Goal: Information Seeking & Learning: Compare options

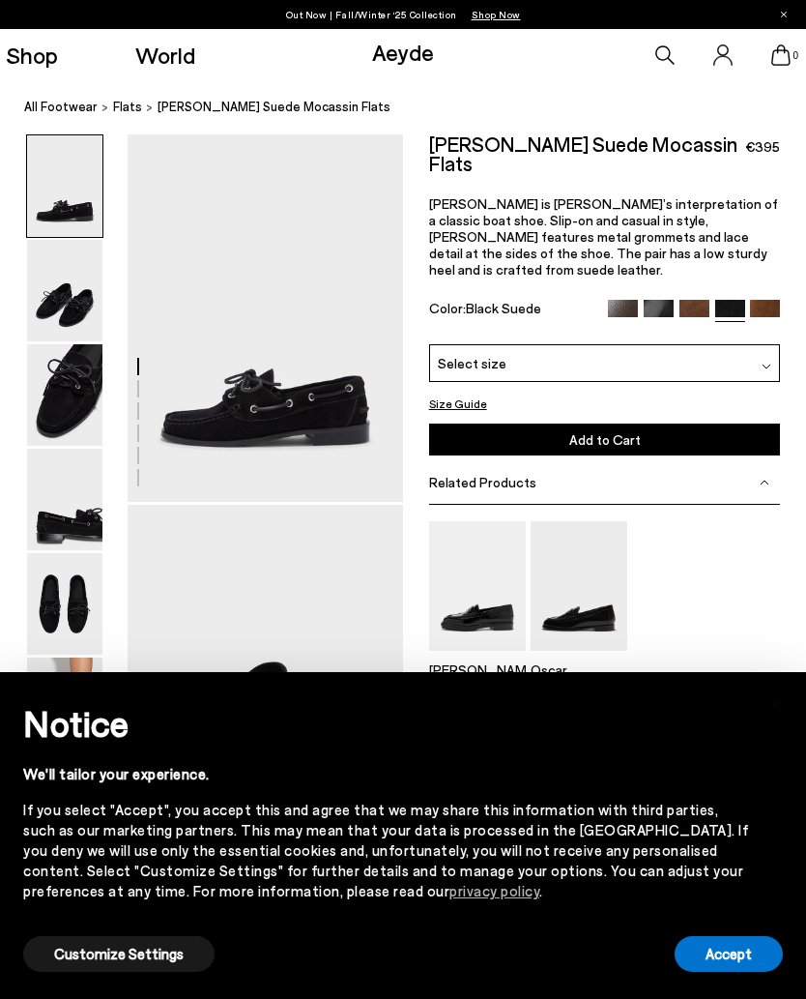
click at [662, 300] on img at bounding box center [659, 315] width 30 height 30
click at [770, 300] on img at bounding box center [765, 315] width 30 height 30
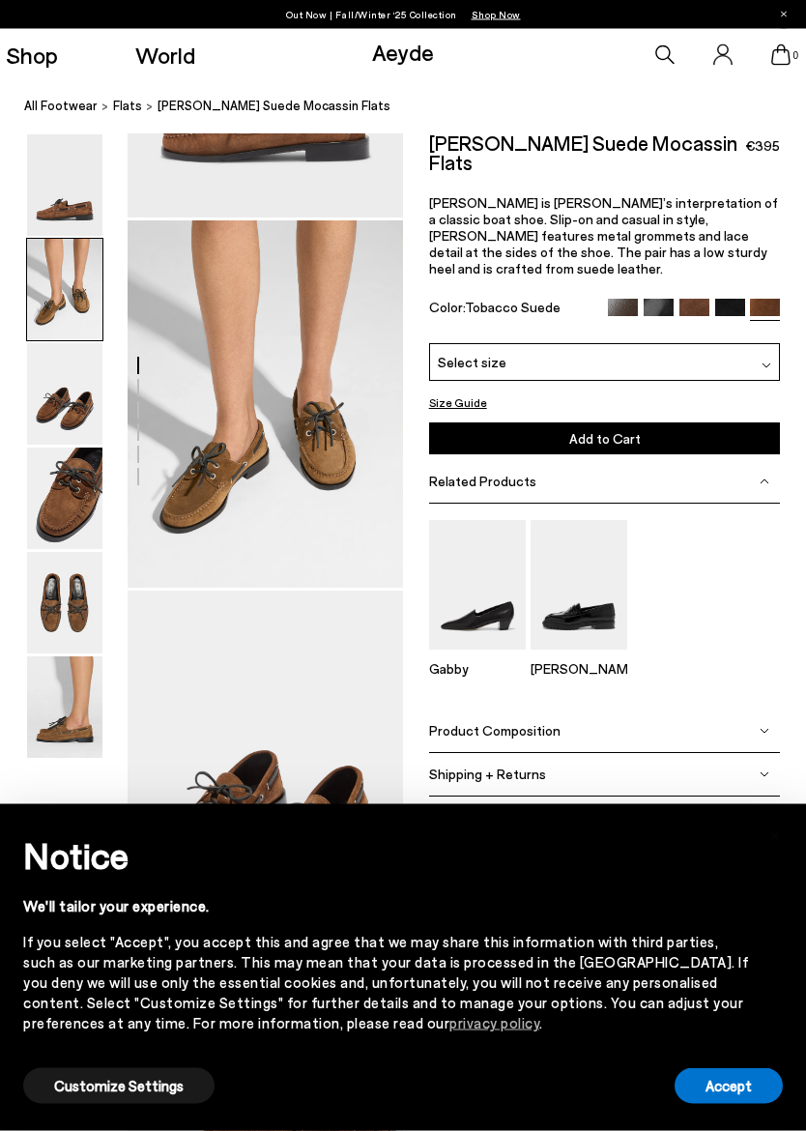
scroll to position [285, 0]
click at [688, 300] on img at bounding box center [695, 315] width 30 height 30
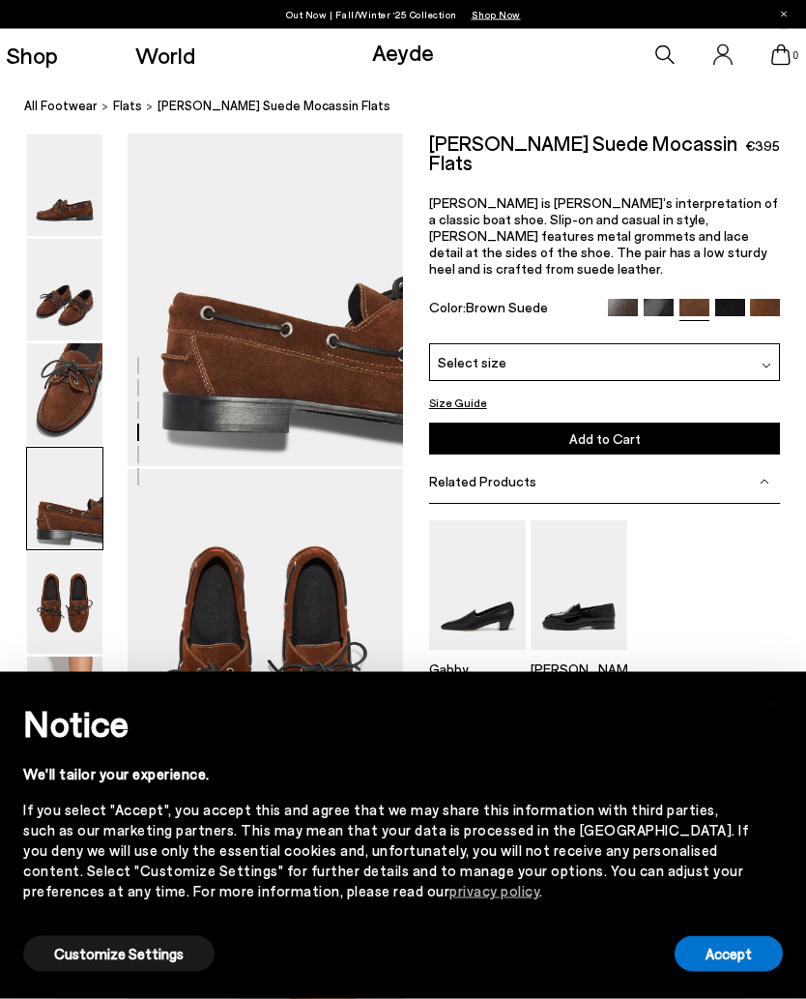
scroll to position [1146, 0]
